Goal: Information Seeking & Learning: Learn about a topic

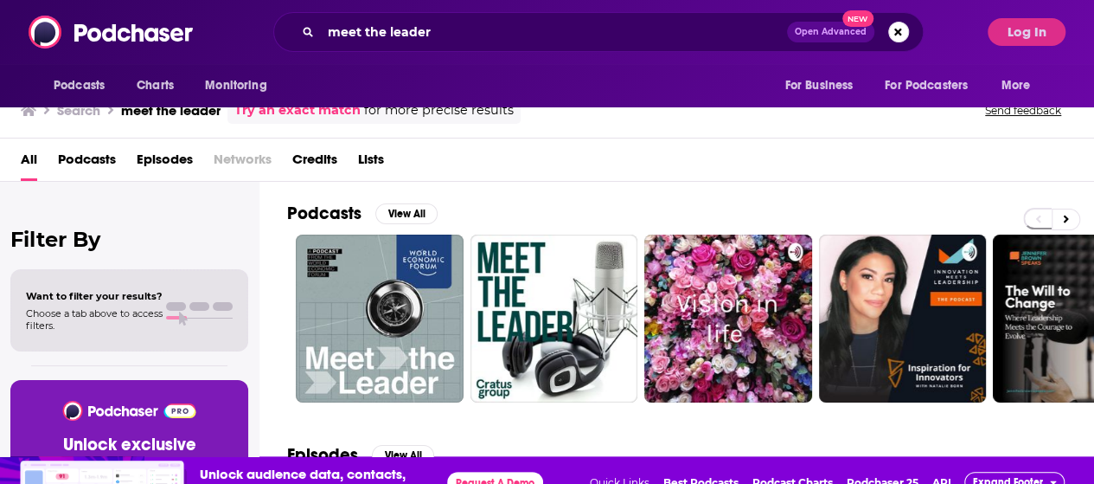
scroll to position [52, 0]
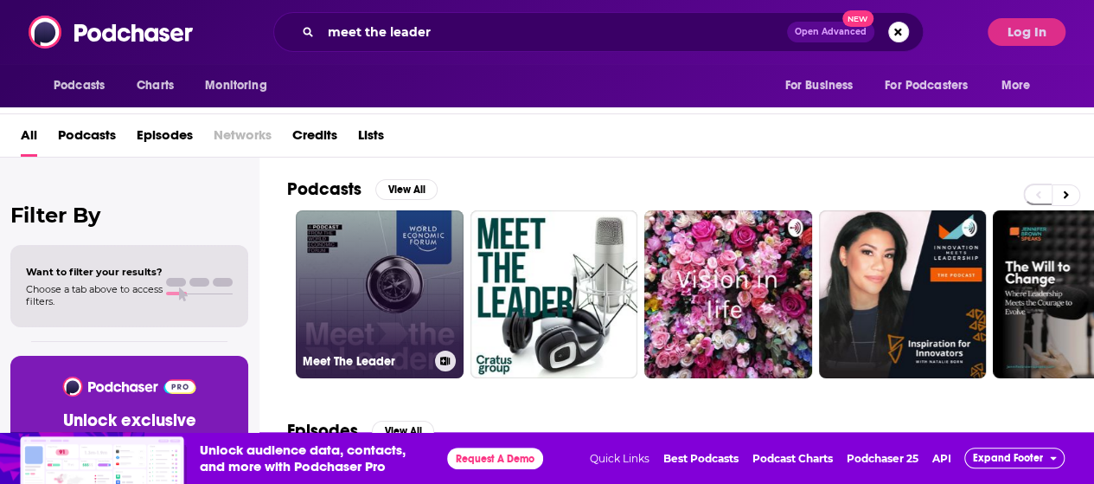
click at [388, 280] on link "Meet The Leader" at bounding box center [380, 294] width 168 height 168
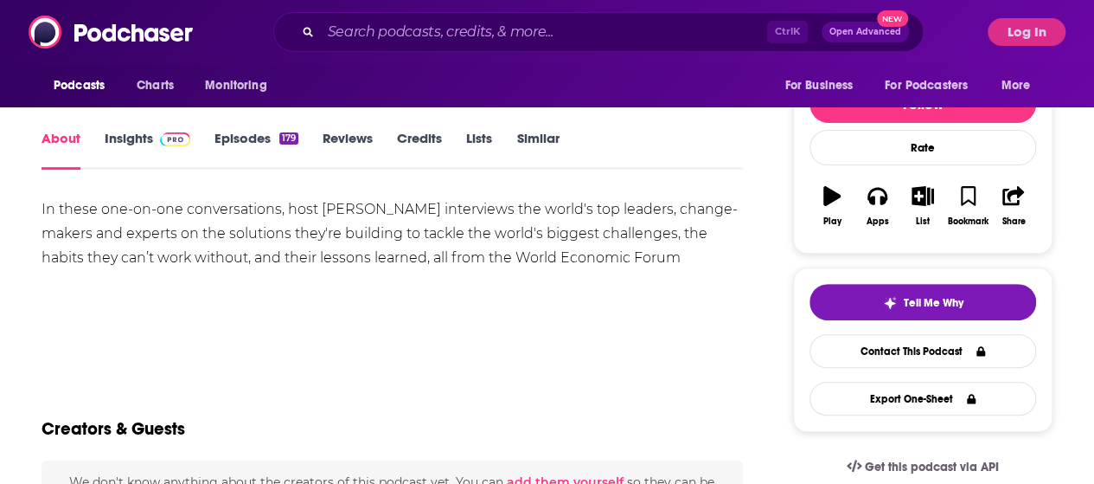
scroll to position [173, 0]
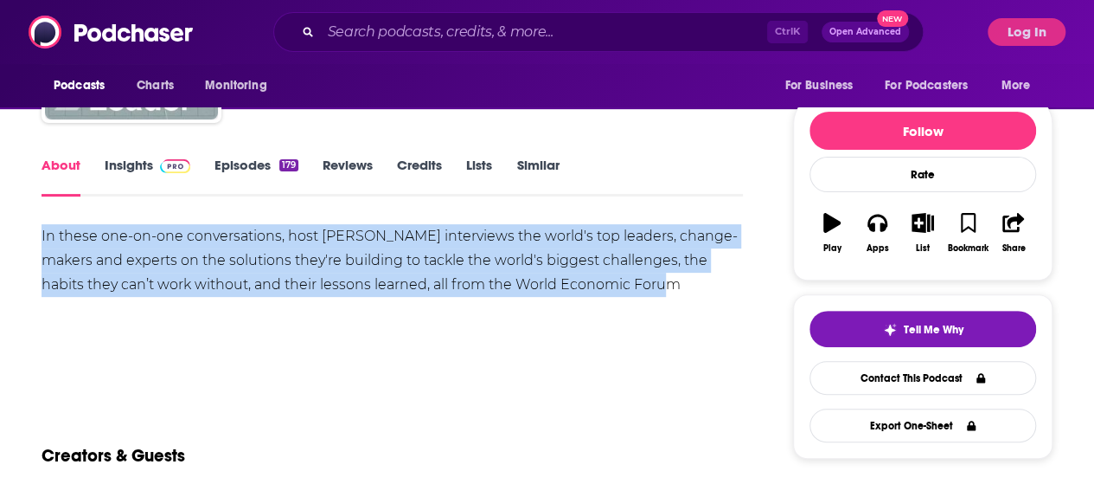
drag, startPoint x: 621, startPoint y: 285, endPoint x: 33, endPoint y: 229, distance: 590.8
copy div "In these one-on-one conversations, host [PERSON_NAME] interviews the world's to…"
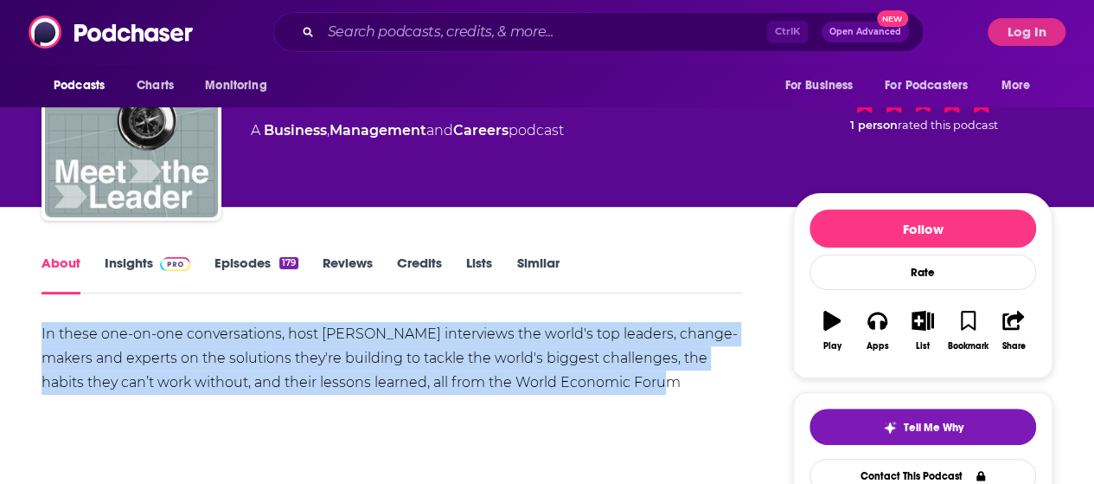
scroll to position [0, 0]
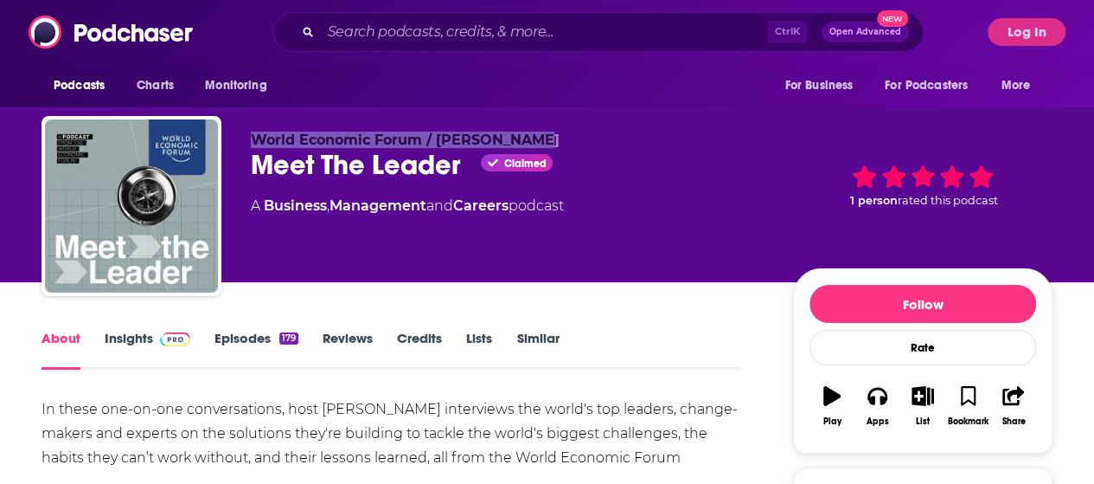
drag, startPoint x: 533, startPoint y: 138, endPoint x: 272, endPoint y: 138, distance: 260.4
click at [250, 134] on div "World Economic Forum / [PERSON_NAME] Meet The Leader Claimed A Business , Manag…" at bounding box center [547, 209] width 1011 height 187
copy span "World Economic Forum / [PERSON_NAME]"
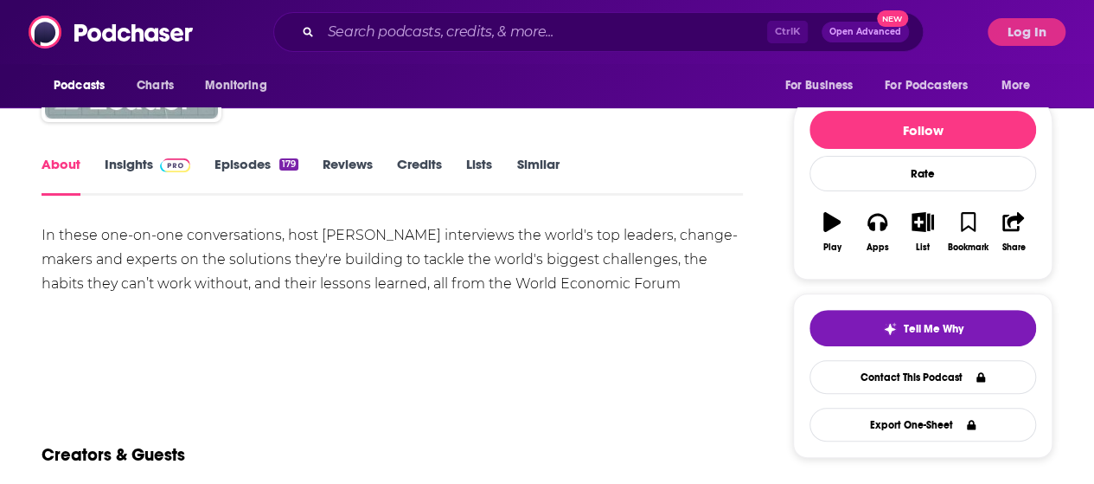
scroll to position [173, 0]
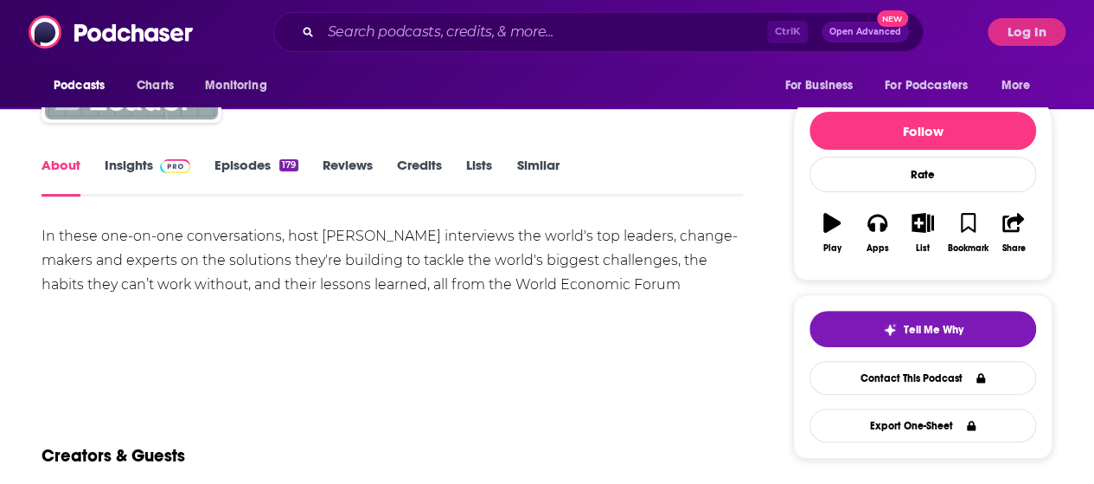
click at [126, 173] on link "Insights" at bounding box center [148, 177] width 86 height 40
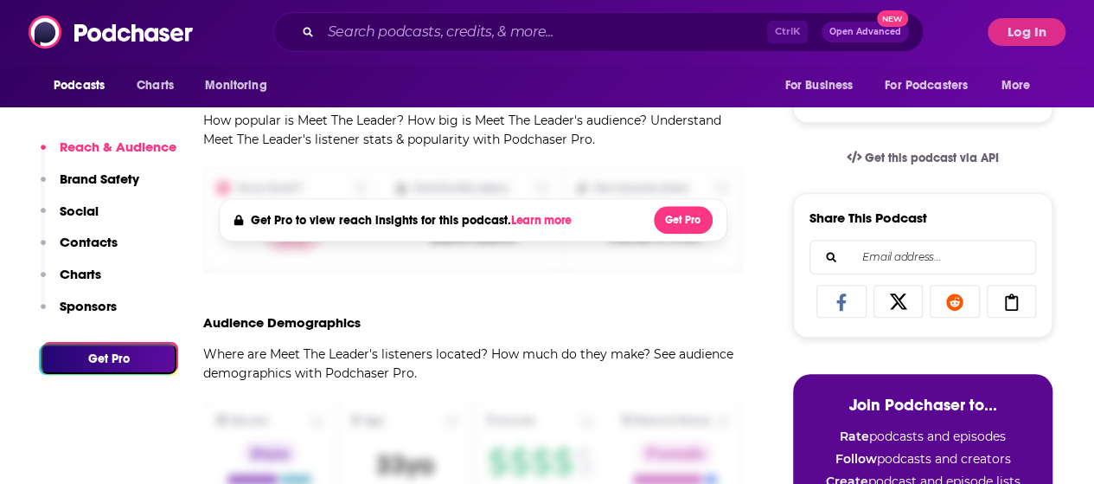
scroll to position [605, 0]
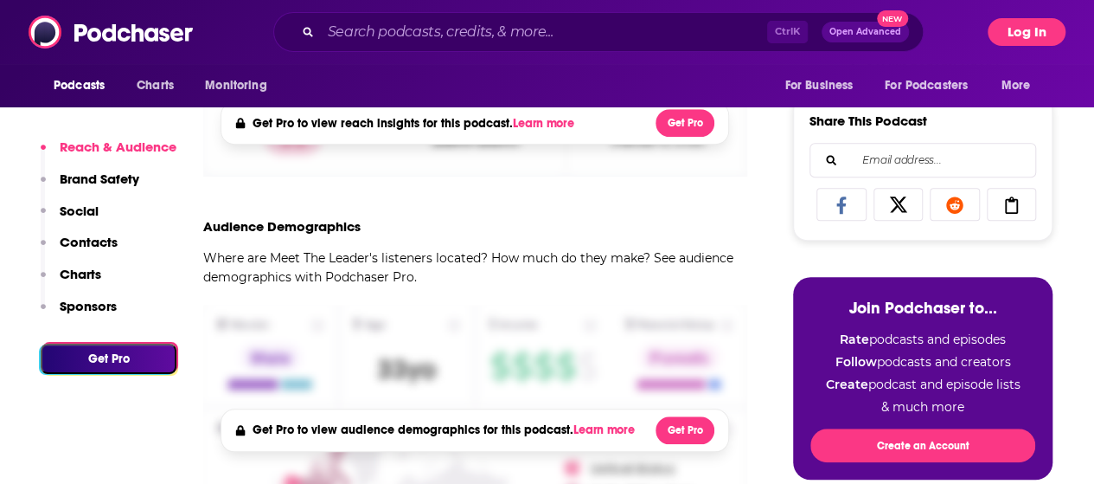
click at [1052, 30] on button "Log In" at bounding box center [1027, 32] width 78 height 28
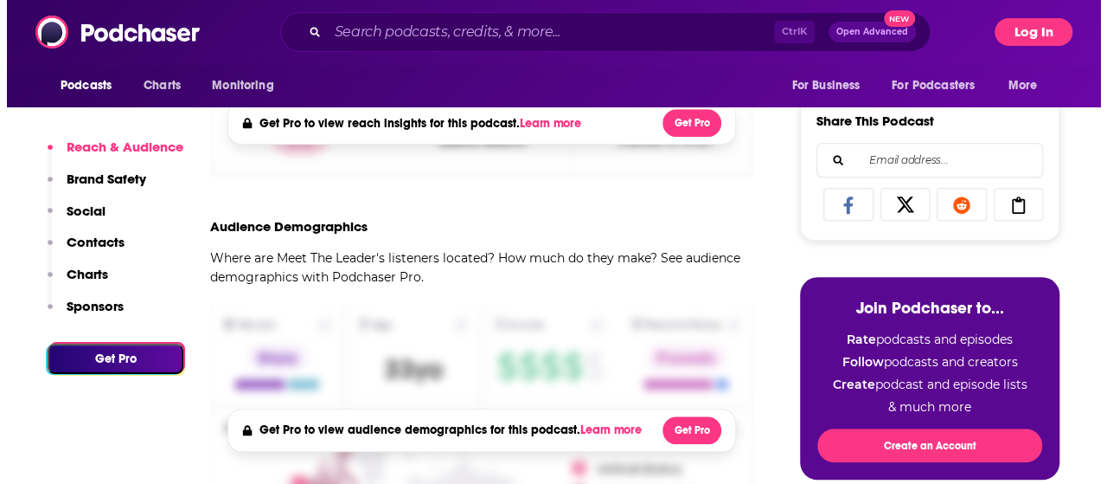
scroll to position [0, 0]
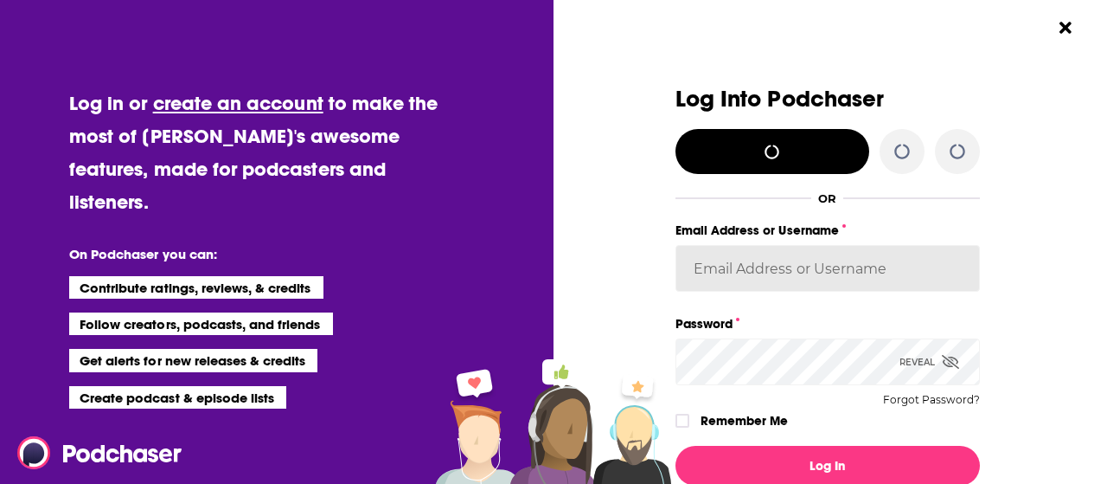
type input "[PERSON_NAME][EMAIL_ADDRESS][PERSON_NAME][DOMAIN_NAME]"
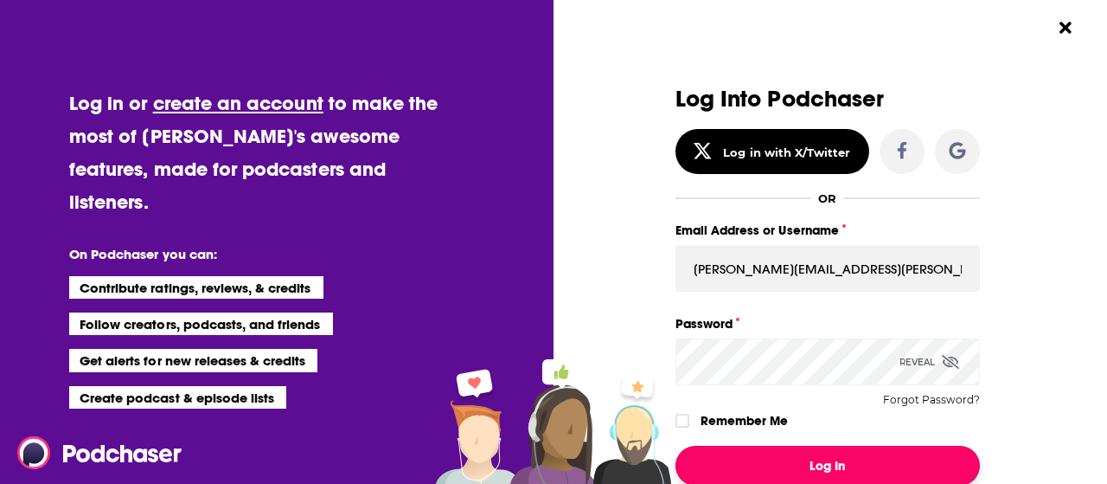
click at [862, 461] on button "Log In" at bounding box center [828, 465] width 304 height 40
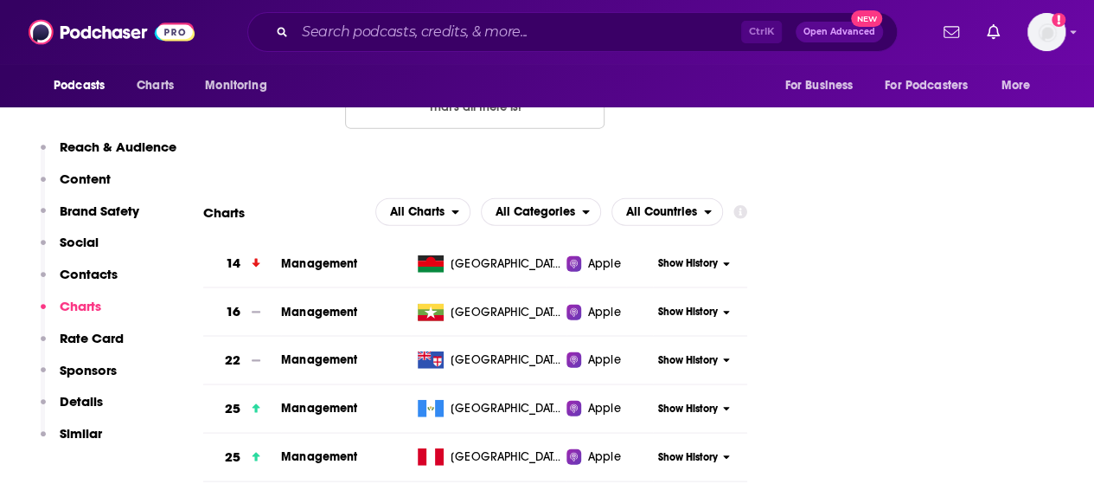
scroll to position [1903, 0]
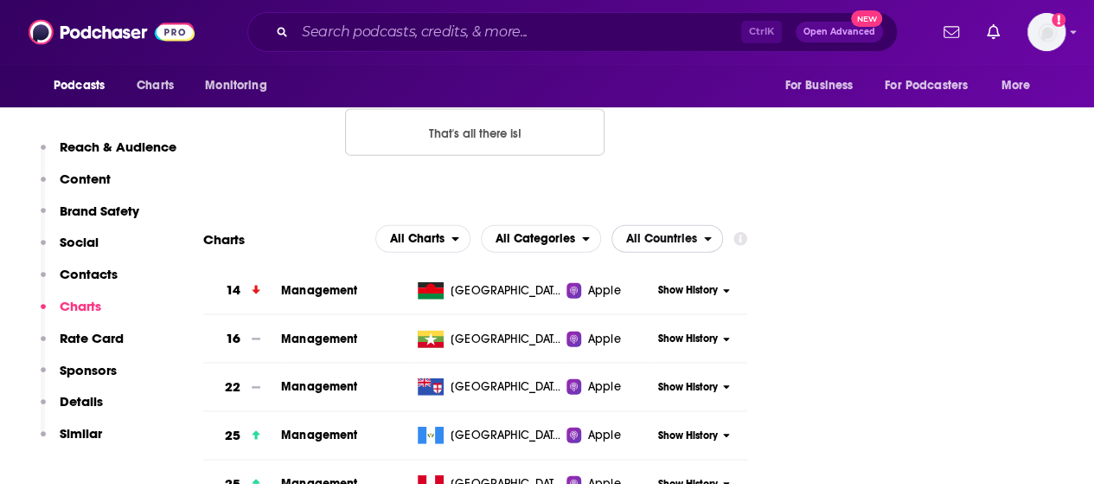
click at [682, 224] on span "All Countries" at bounding box center [658, 238] width 92 height 29
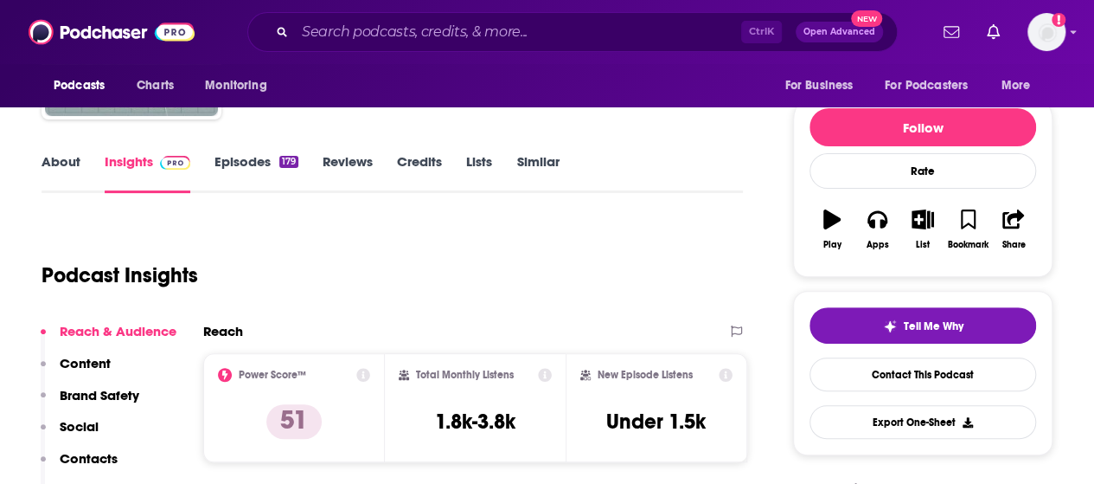
scroll to position [173, 0]
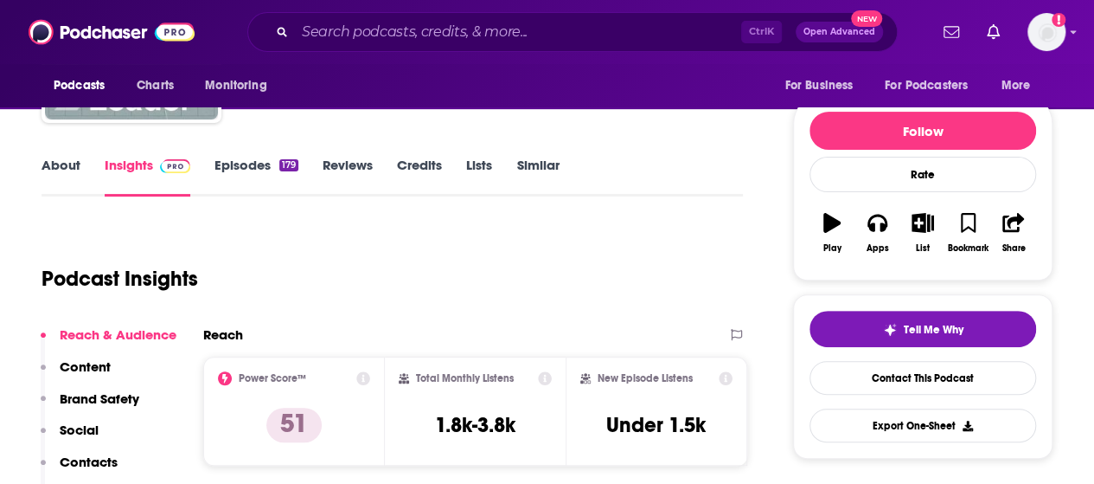
click at [244, 162] on link "Episodes 179" at bounding box center [257, 177] width 84 height 40
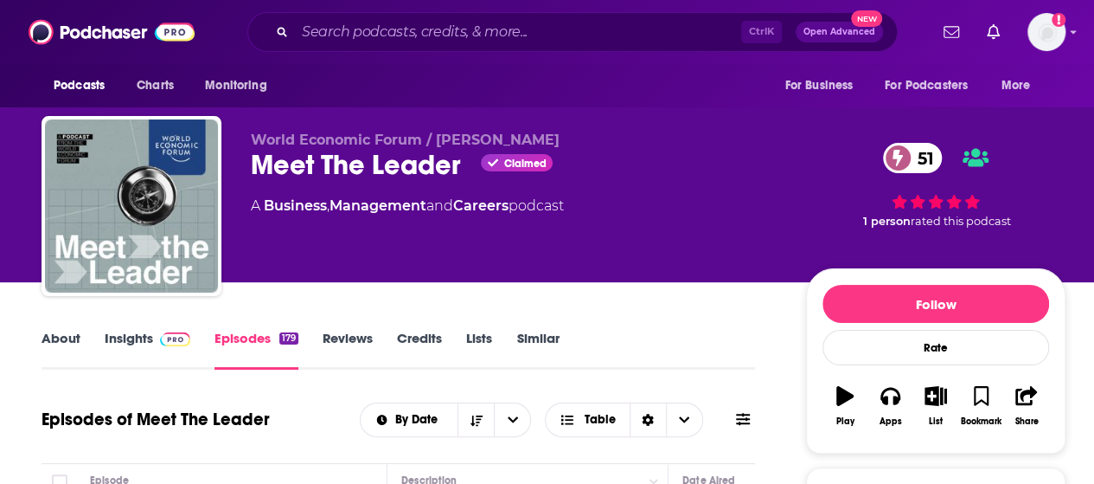
scroll to position [346, 0]
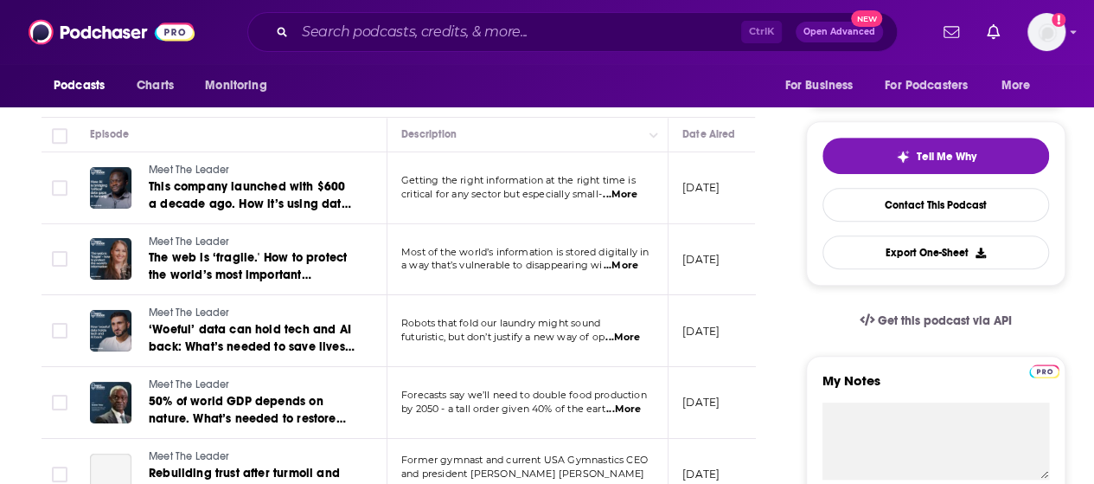
click at [627, 189] on span "...More" at bounding box center [620, 195] width 35 height 14
click at [631, 264] on span "...More" at bounding box center [621, 266] width 35 height 14
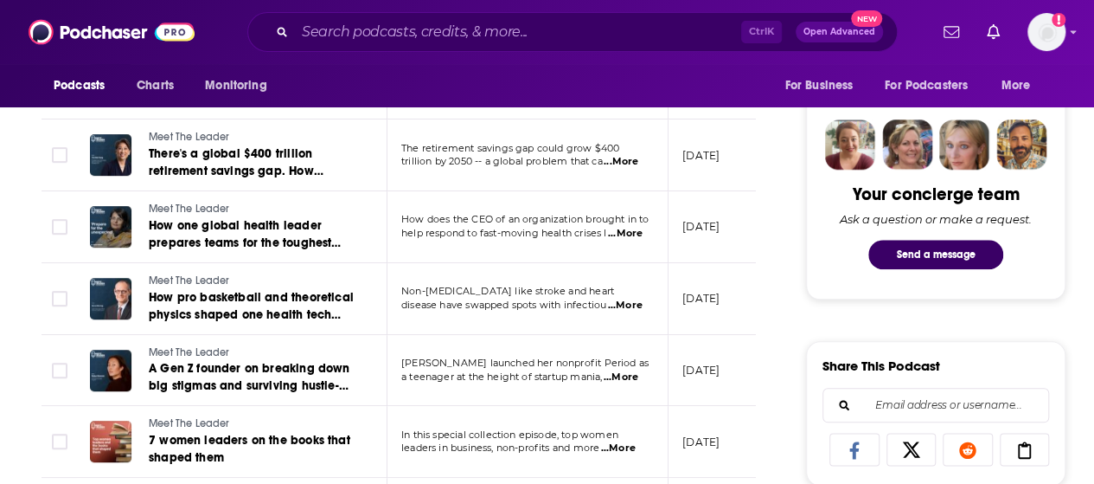
scroll to position [865, 0]
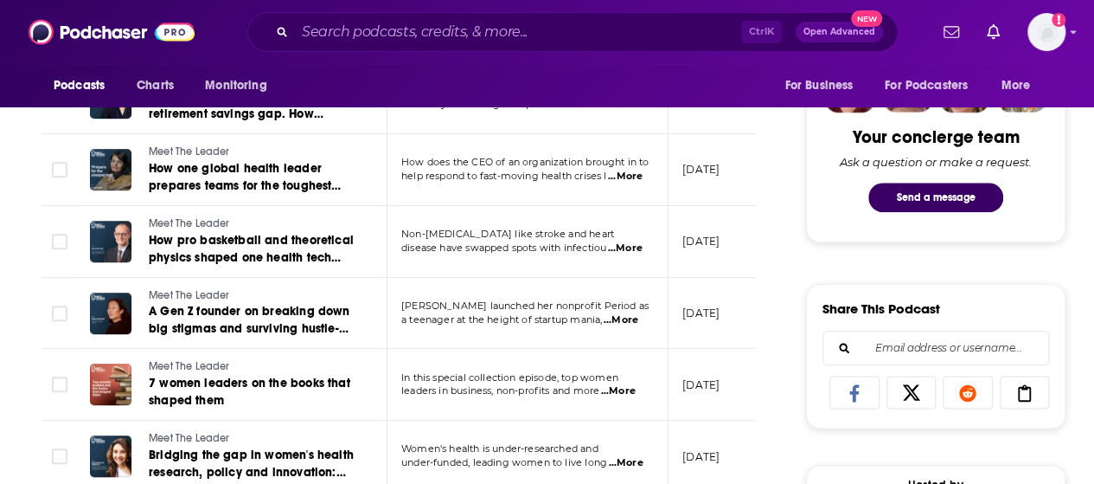
click at [632, 176] on span "...More" at bounding box center [625, 177] width 35 height 14
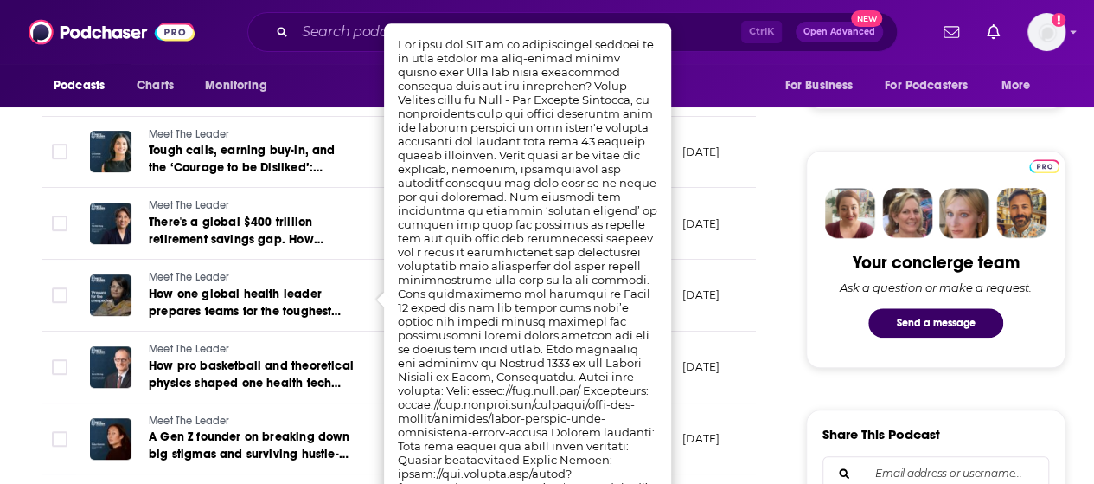
scroll to position [778, 0]
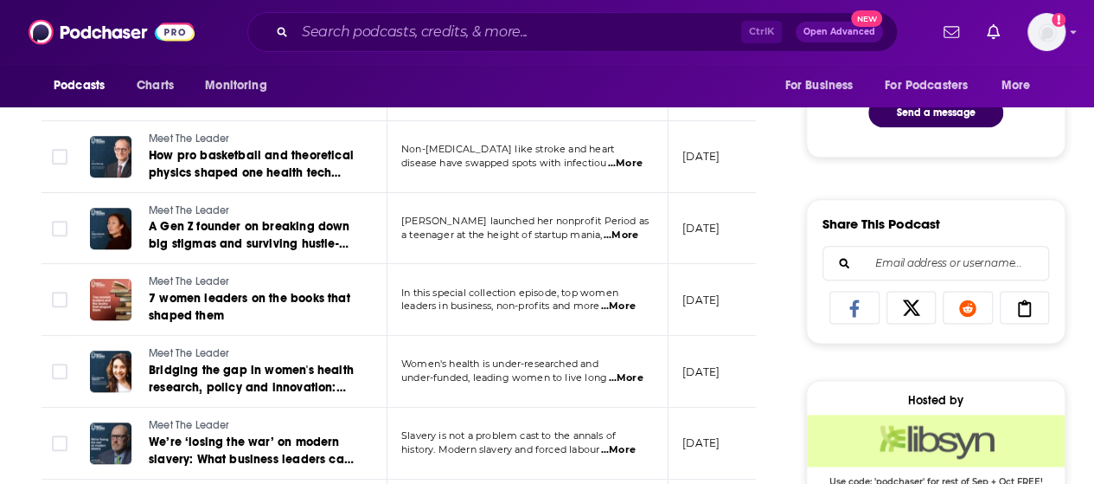
scroll to position [951, 0]
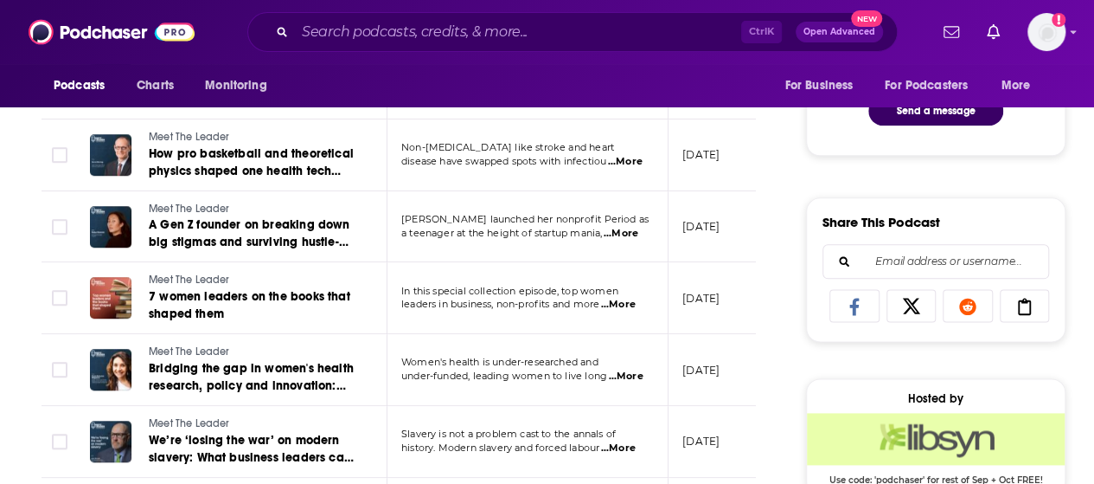
click at [625, 229] on span "...More" at bounding box center [621, 234] width 35 height 14
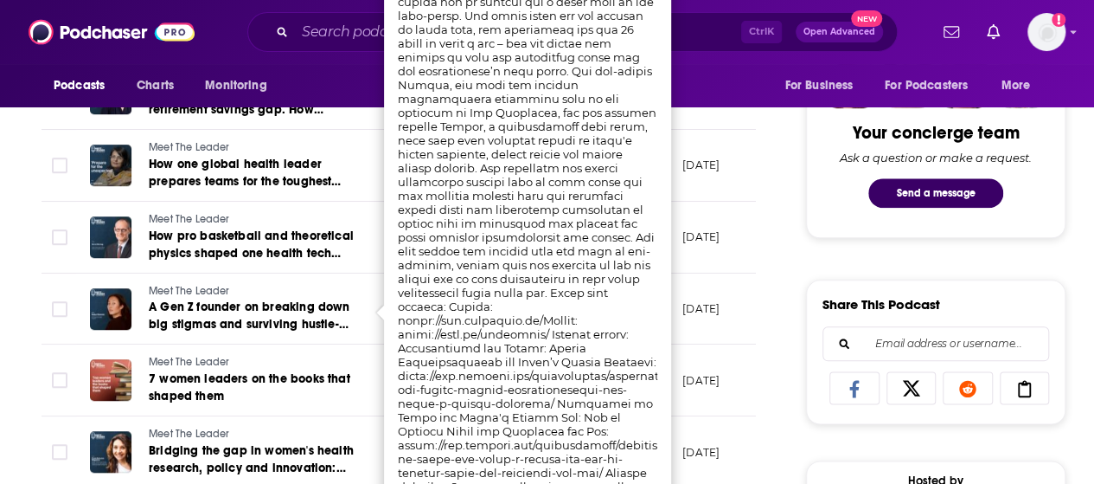
scroll to position [778, 0]
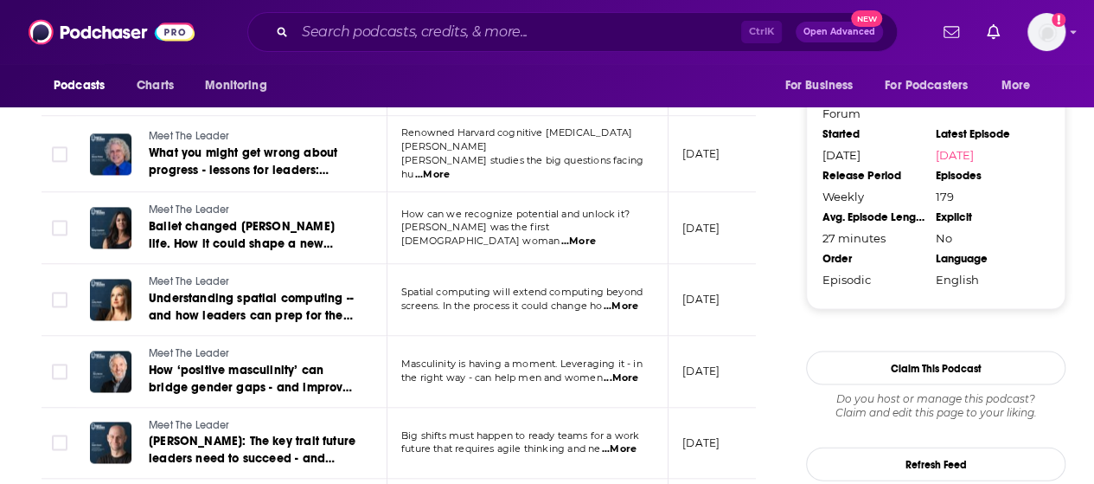
scroll to position [1643, 0]
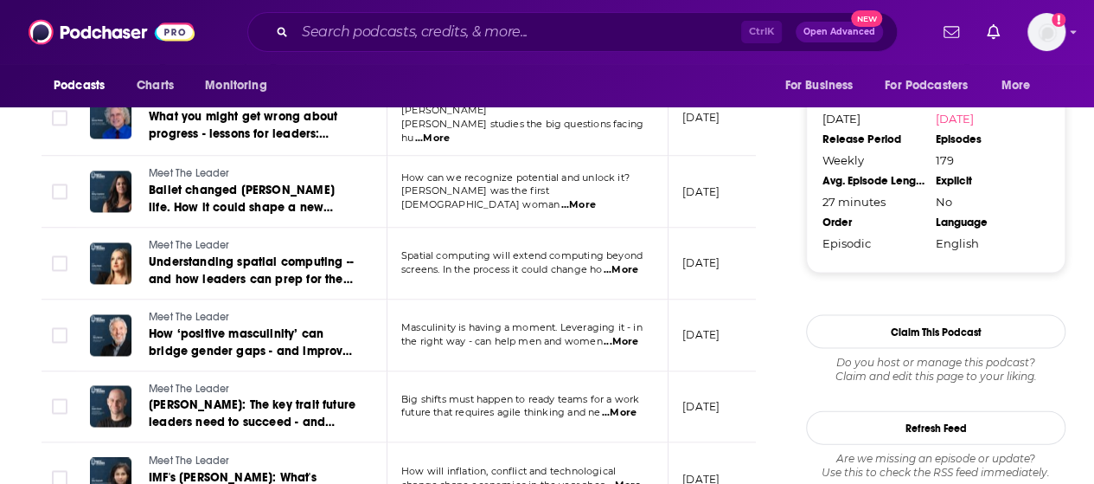
click at [596, 199] on span "...More" at bounding box center [578, 206] width 35 height 14
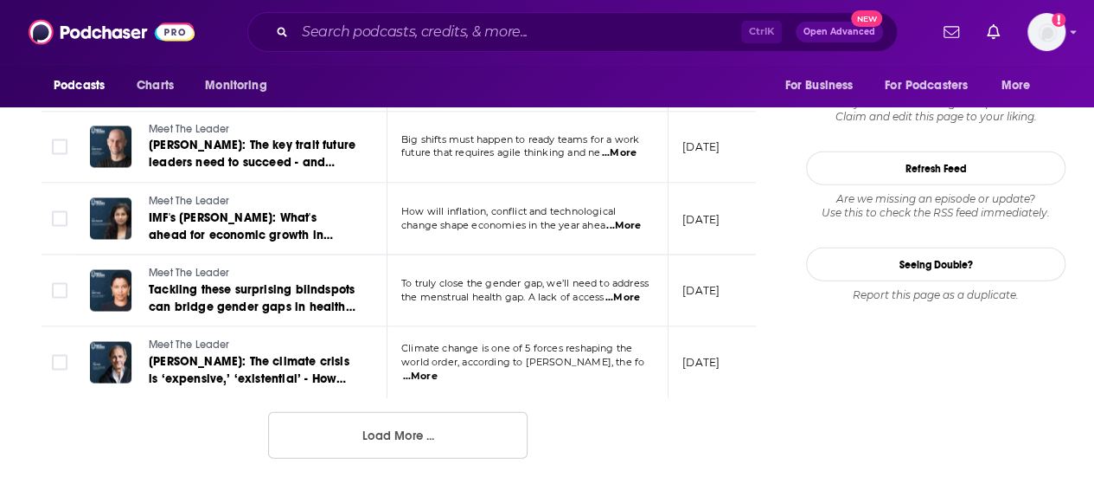
scroll to position [1816, 0]
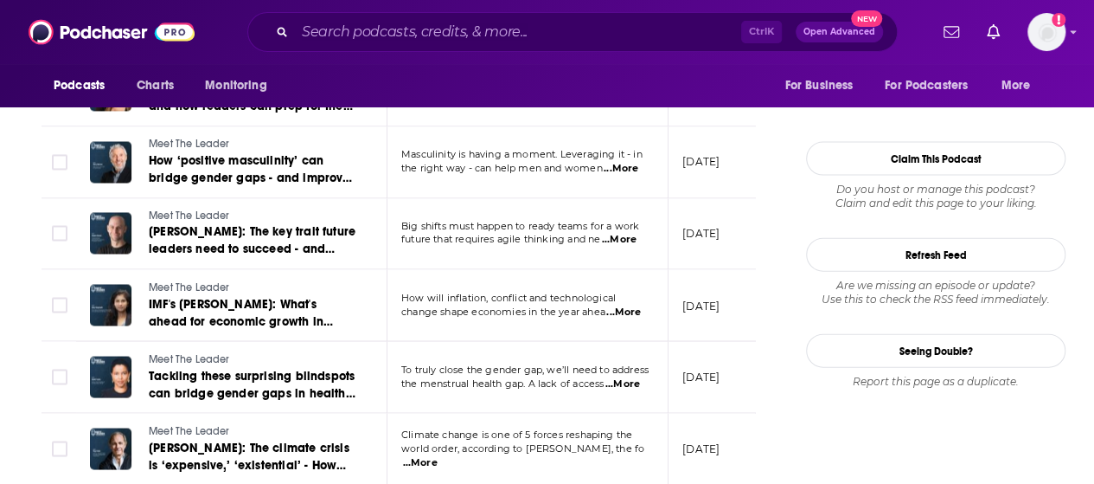
click at [624, 234] on span "...More" at bounding box center [619, 241] width 35 height 14
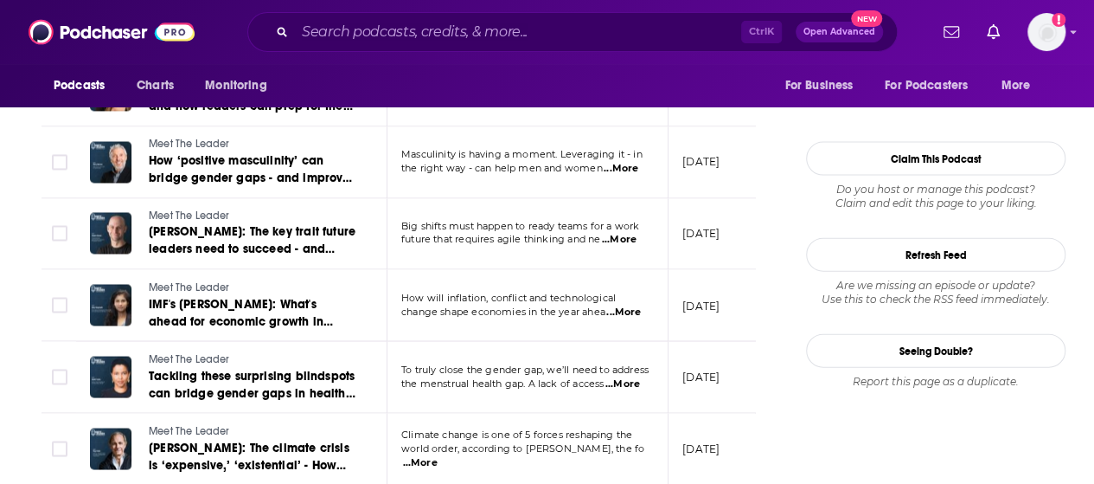
click at [626, 377] on span "...More" at bounding box center [622, 384] width 35 height 14
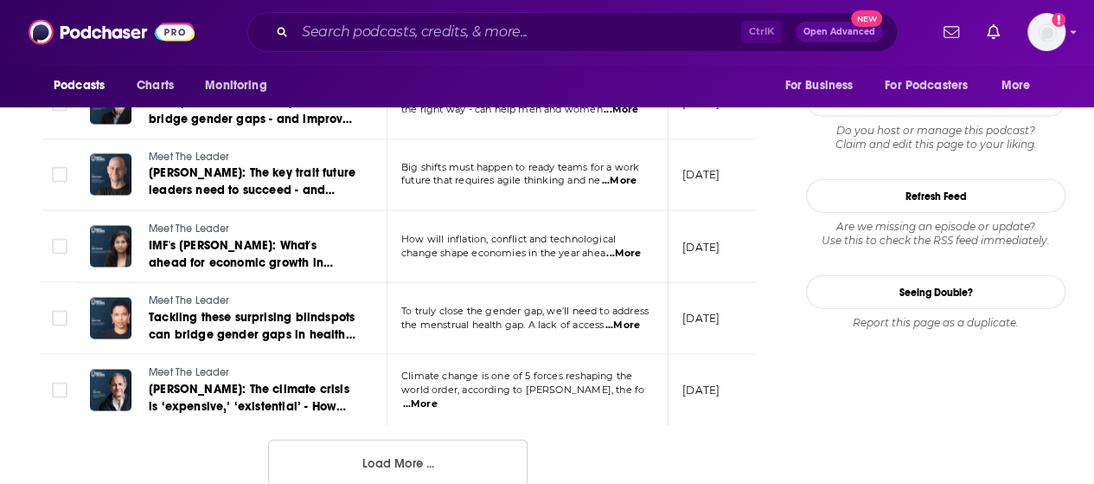
scroll to position [1903, 0]
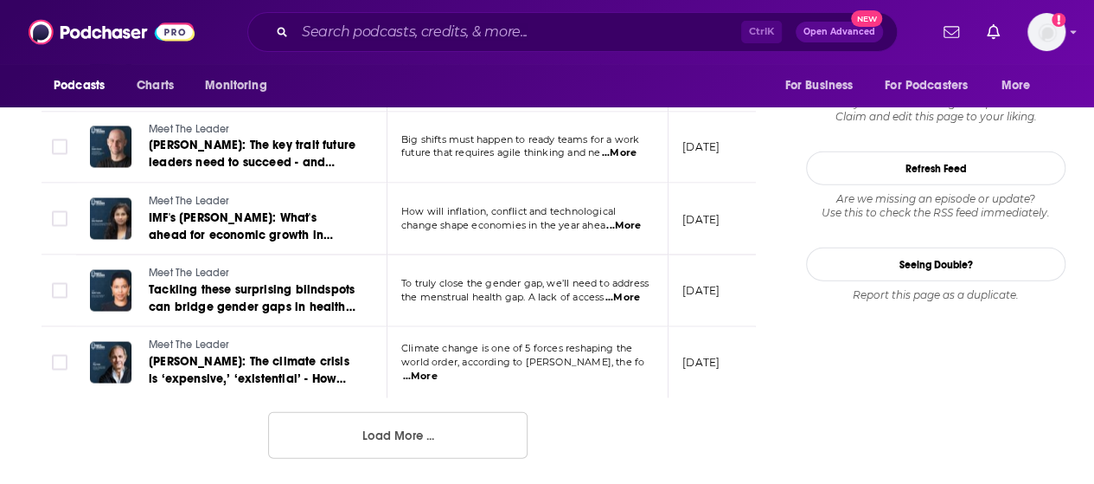
click at [438, 369] on span "...More" at bounding box center [420, 376] width 35 height 14
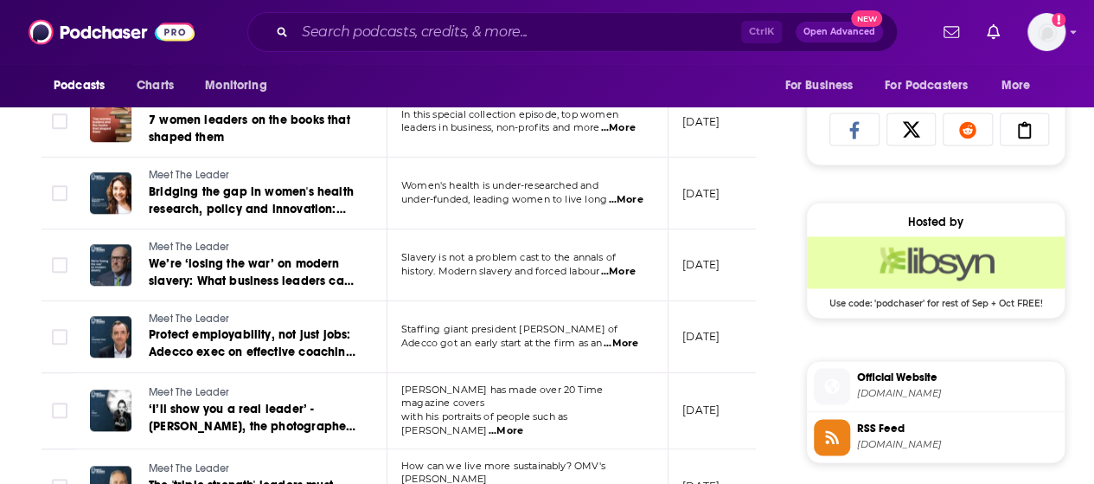
scroll to position [1038, 0]
